Goal: Entertainment & Leisure: Consume media (video, audio)

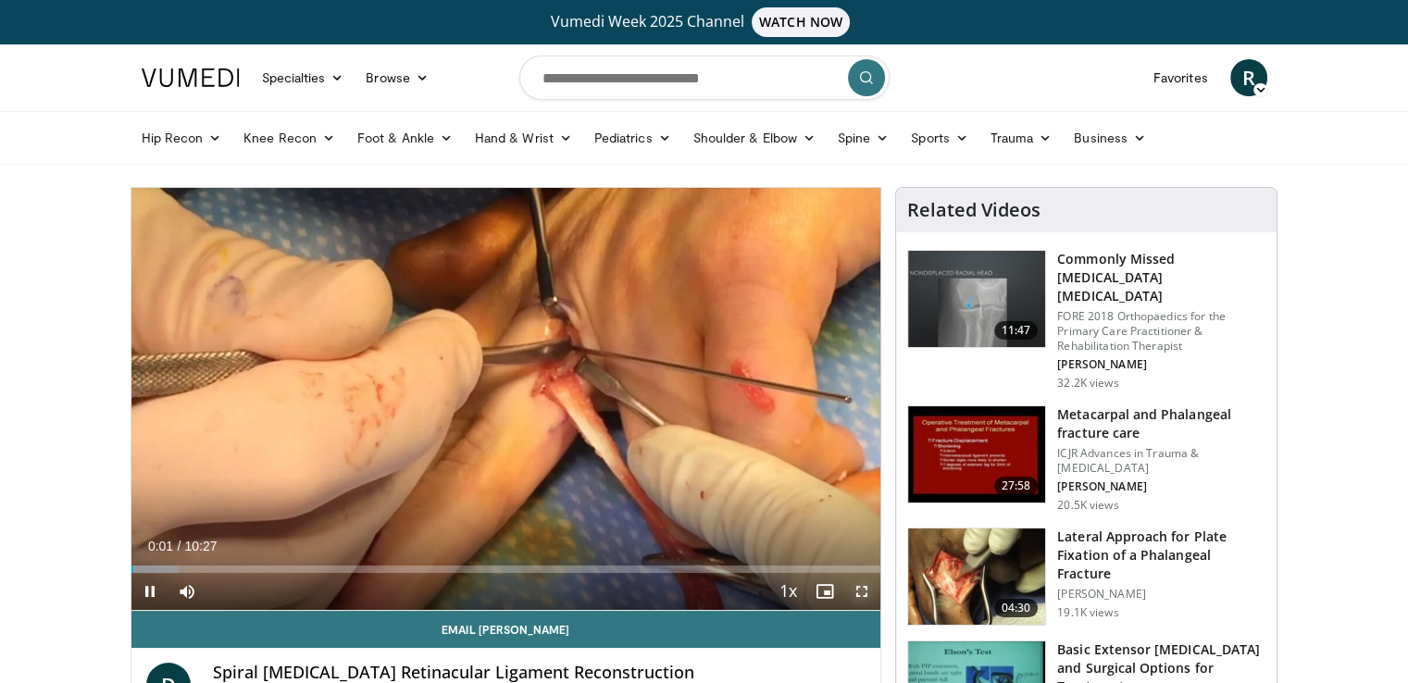
click at [856, 586] on span "Video Player" at bounding box center [861, 591] width 37 height 37
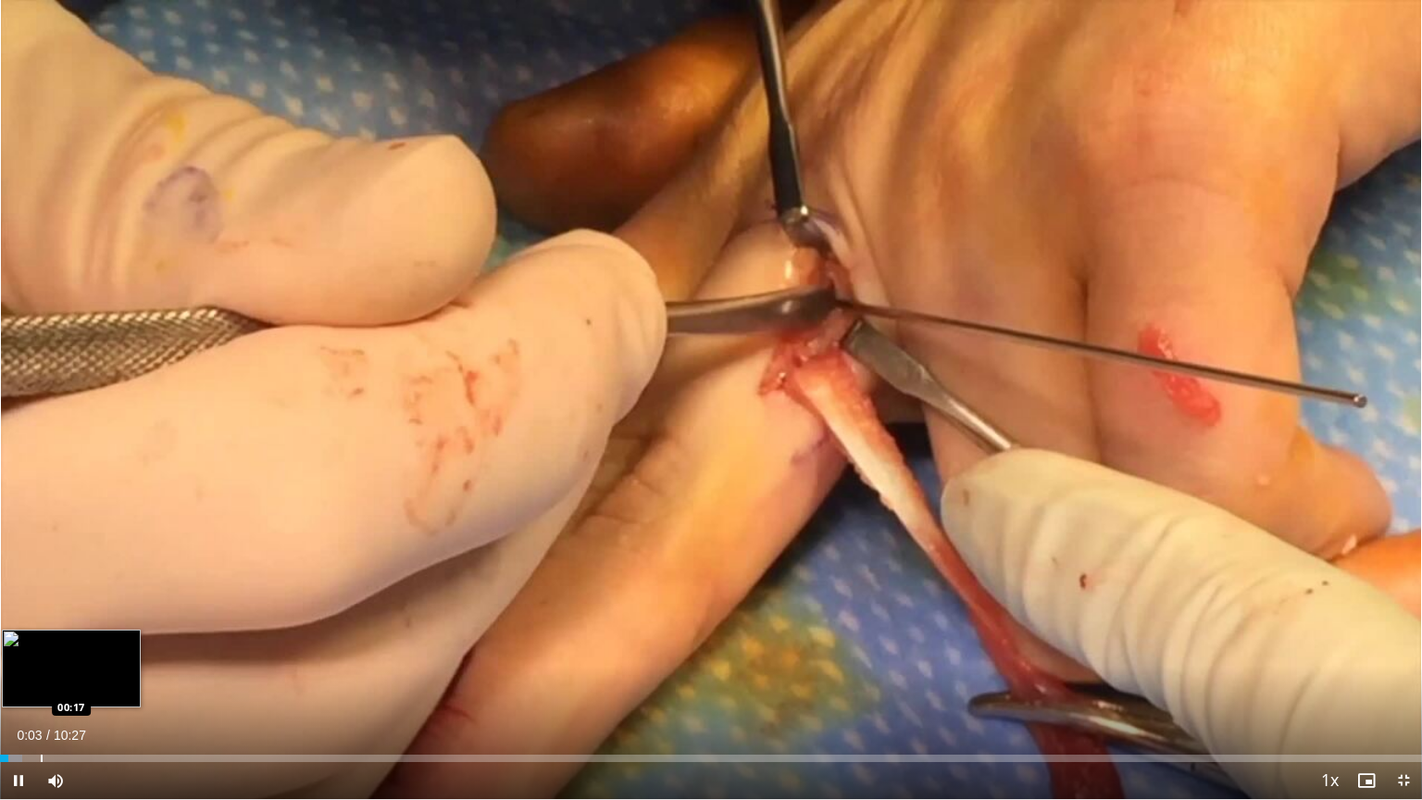
click at [41, 682] on div "Progress Bar" at bounding box center [42, 758] width 2 height 7
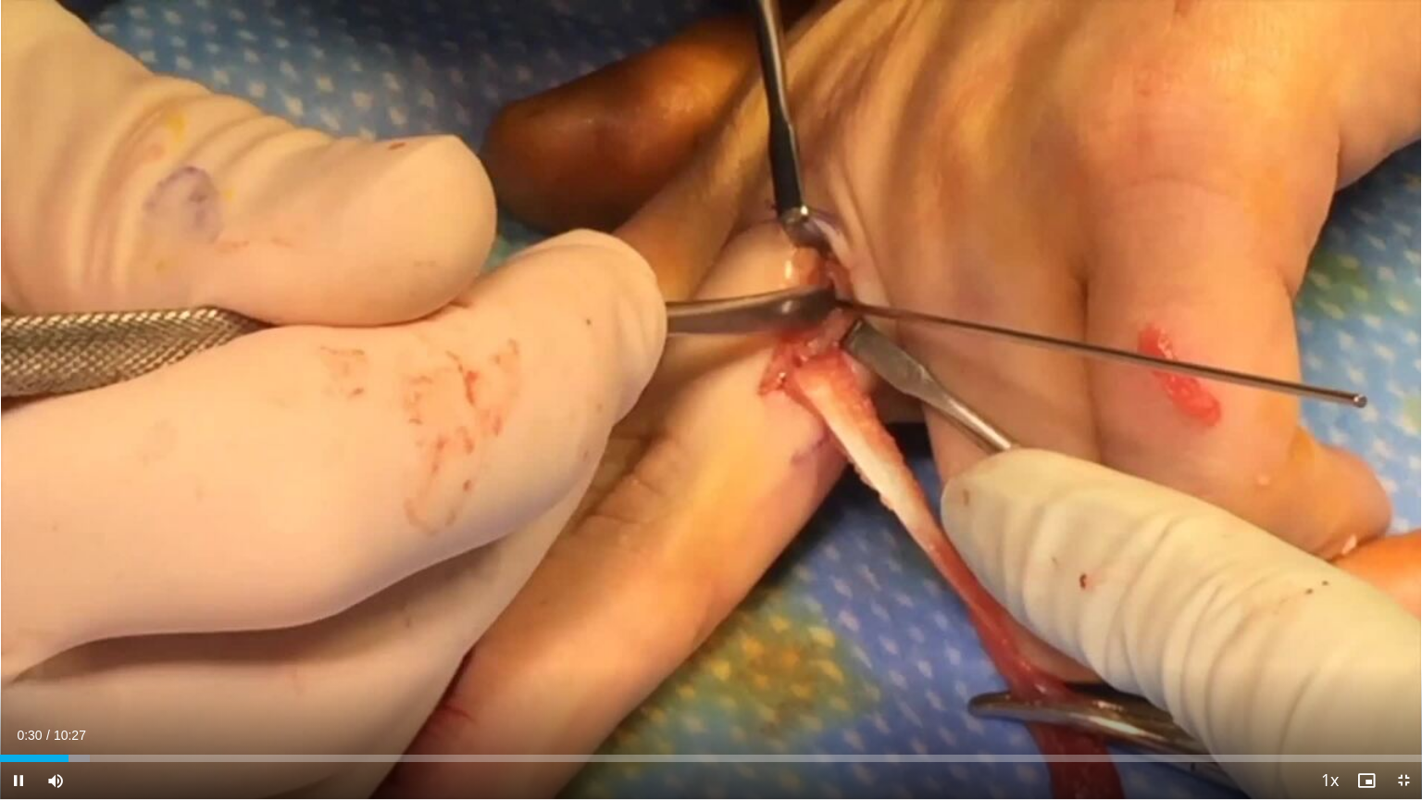
click at [87, 682] on div "Current Time 0:30 / Duration 10:27 Pause Skip Backward Skip Forward Mute Loaded…" at bounding box center [711, 780] width 1422 height 37
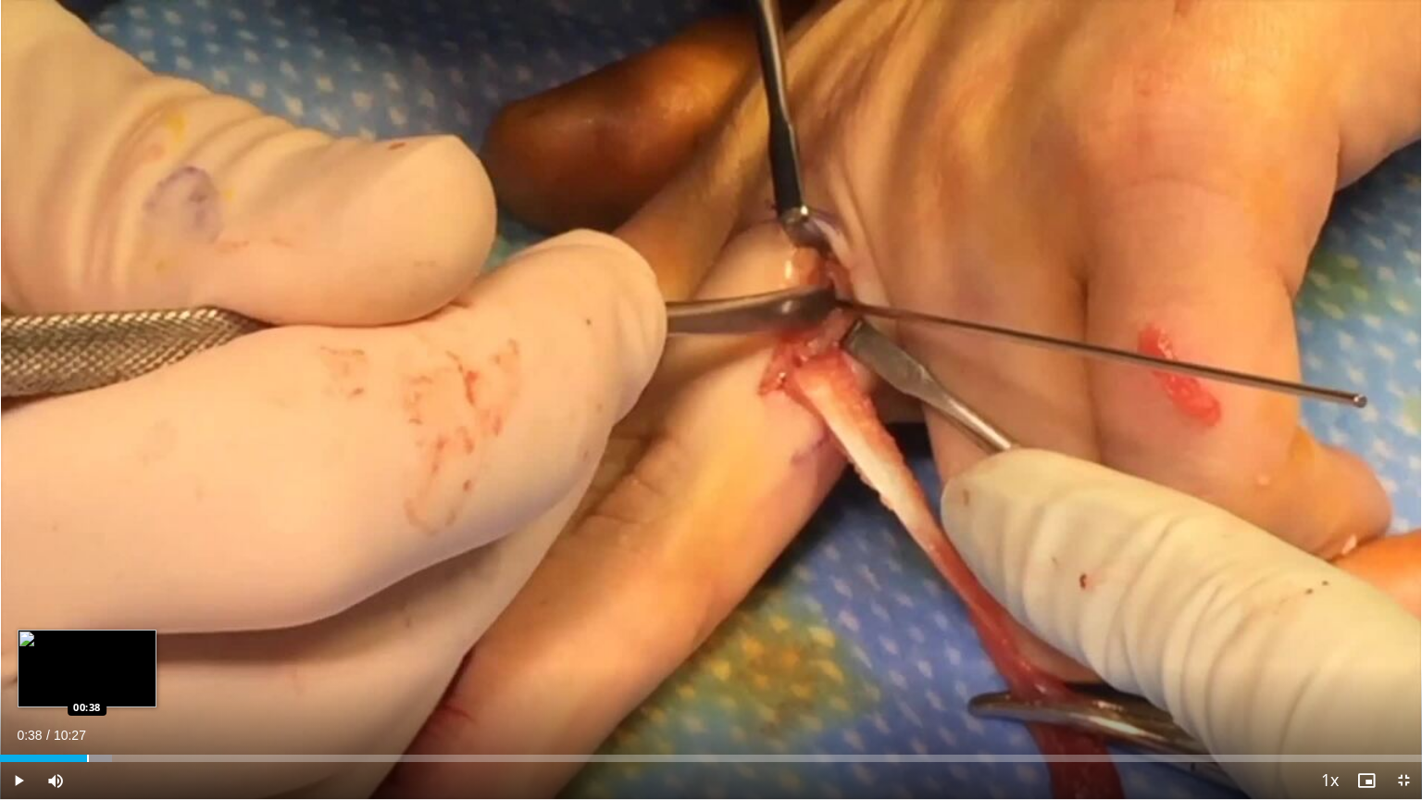
click at [87, 682] on div "Progress Bar" at bounding box center [88, 758] width 2 height 7
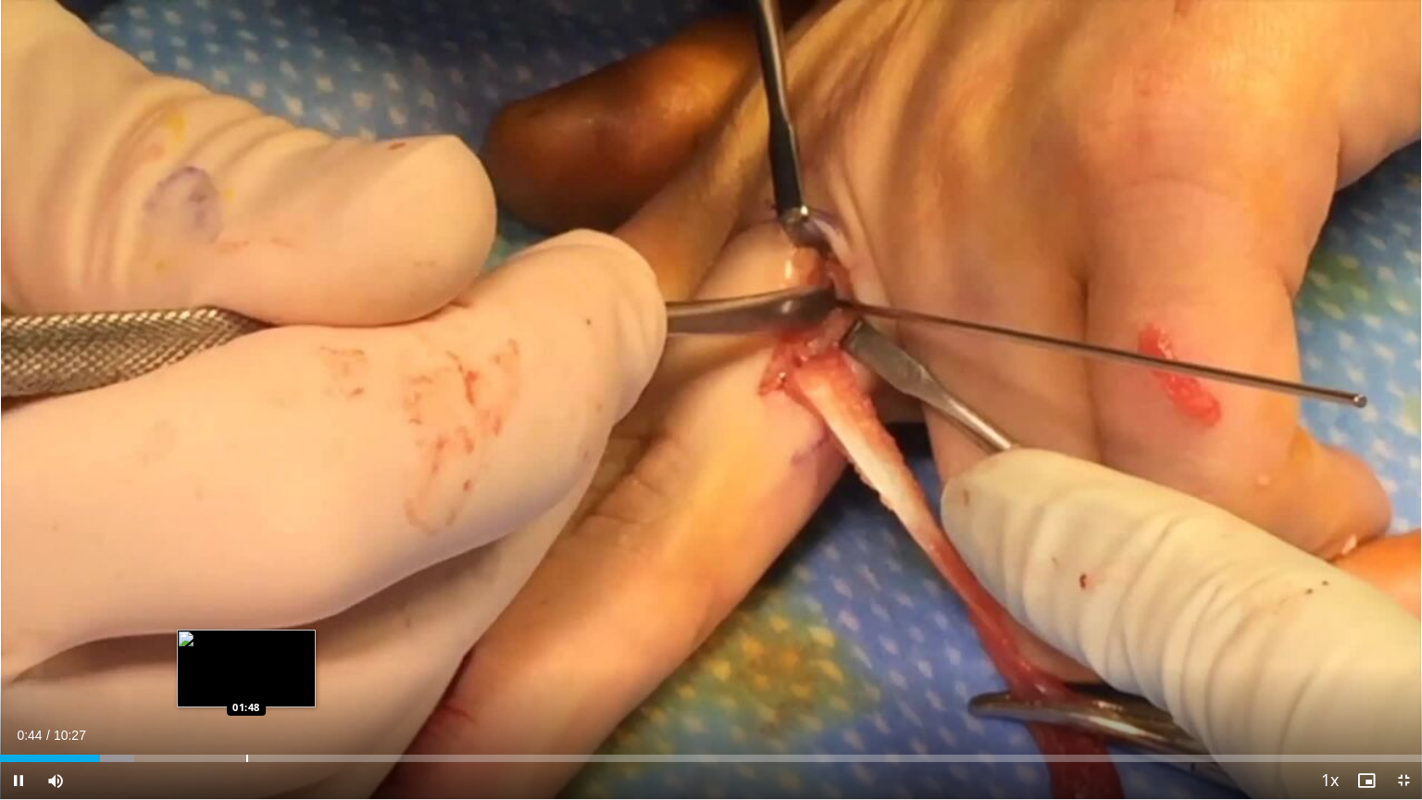
click at [245, 682] on div "Loaded : 9.47% 00:44 01:48" at bounding box center [711, 753] width 1422 height 18
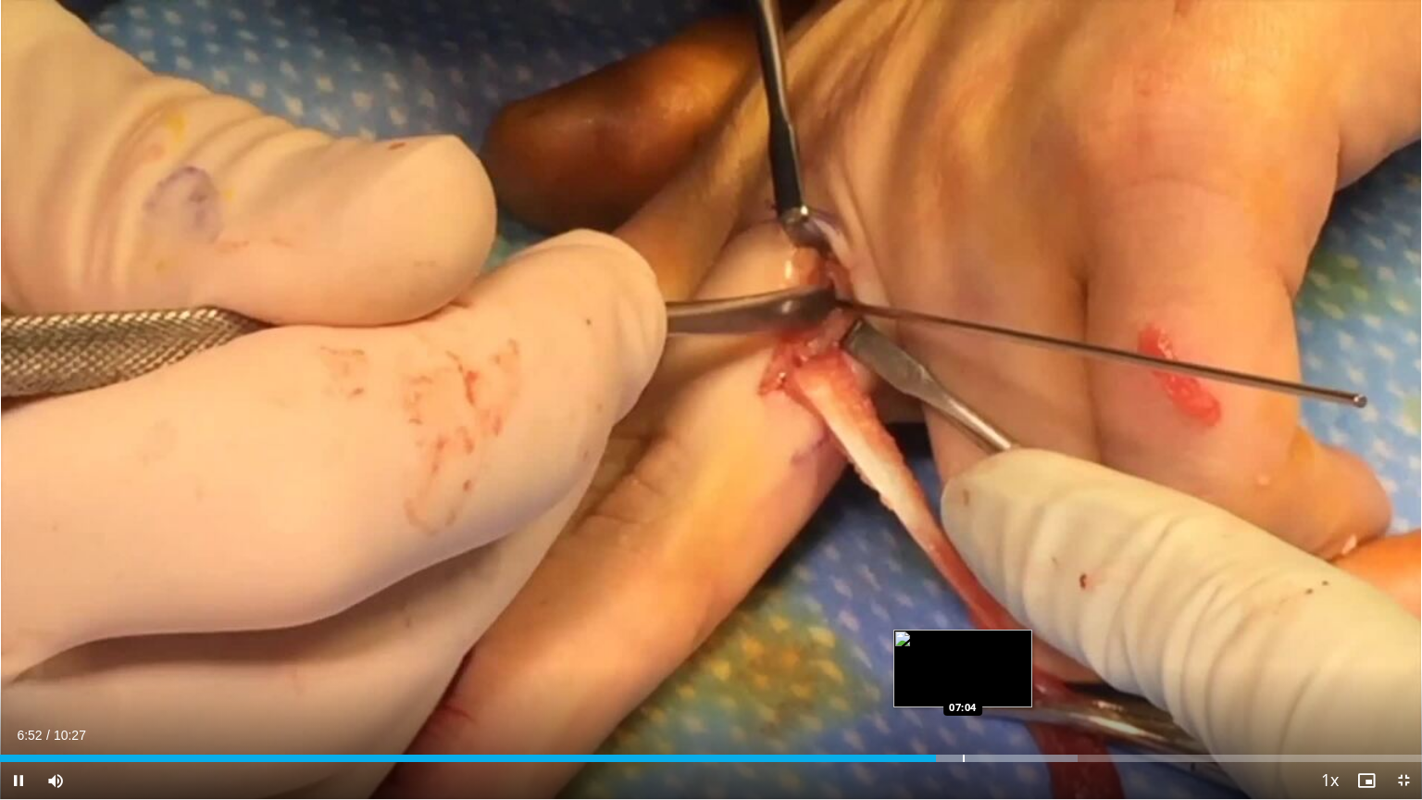
click at [963, 682] on div "Loaded : 75.80% 06:52 07:04" at bounding box center [711, 753] width 1422 height 18
click at [1009, 682] on div "Loaded : 77.37% 07:06 07:24" at bounding box center [711, 753] width 1422 height 18
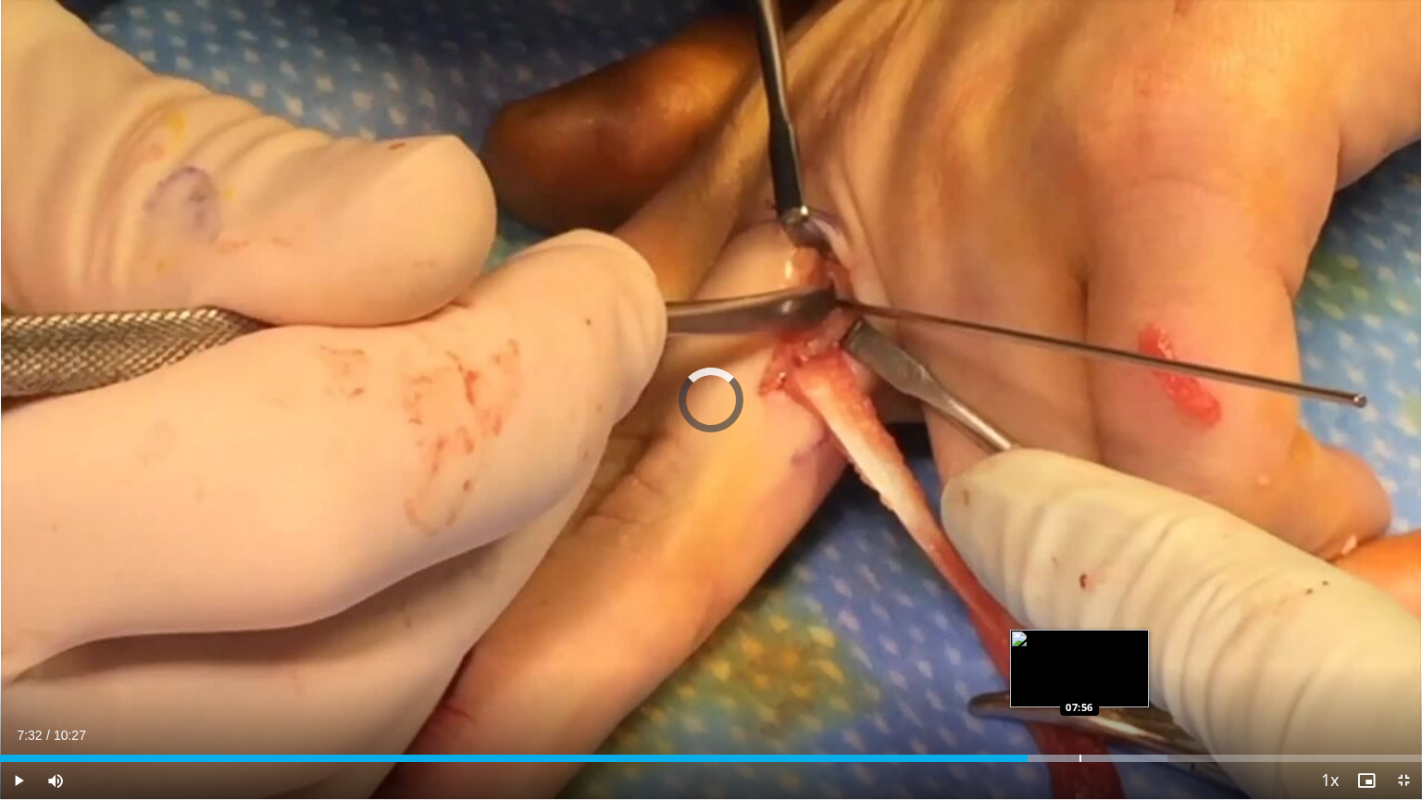
click at [1080, 682] on div "Progress Bar" at bounding box center [1081, 758] width 2 height 7
